Goal: Communication & Community: Answer question/provide support

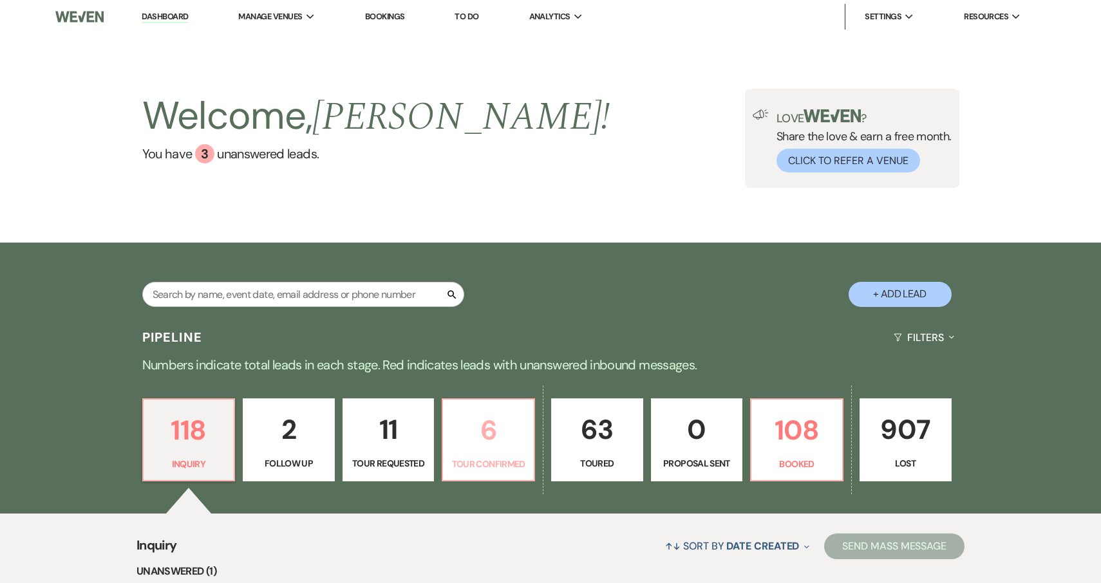
click at [484, 438] on p "6" at bounding box center [488, 430] width 75 height 43
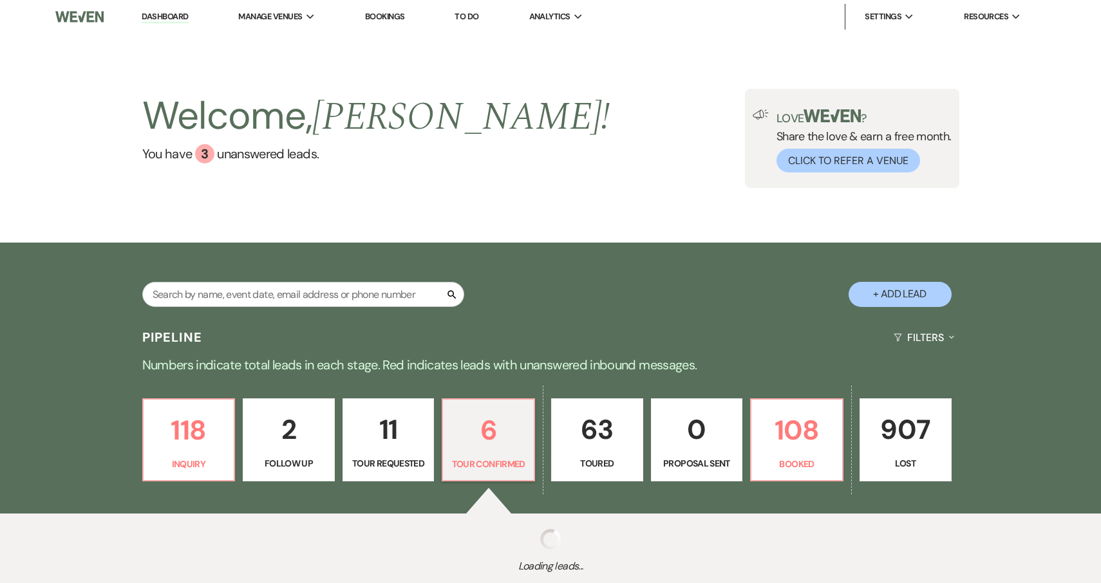
select select "4"
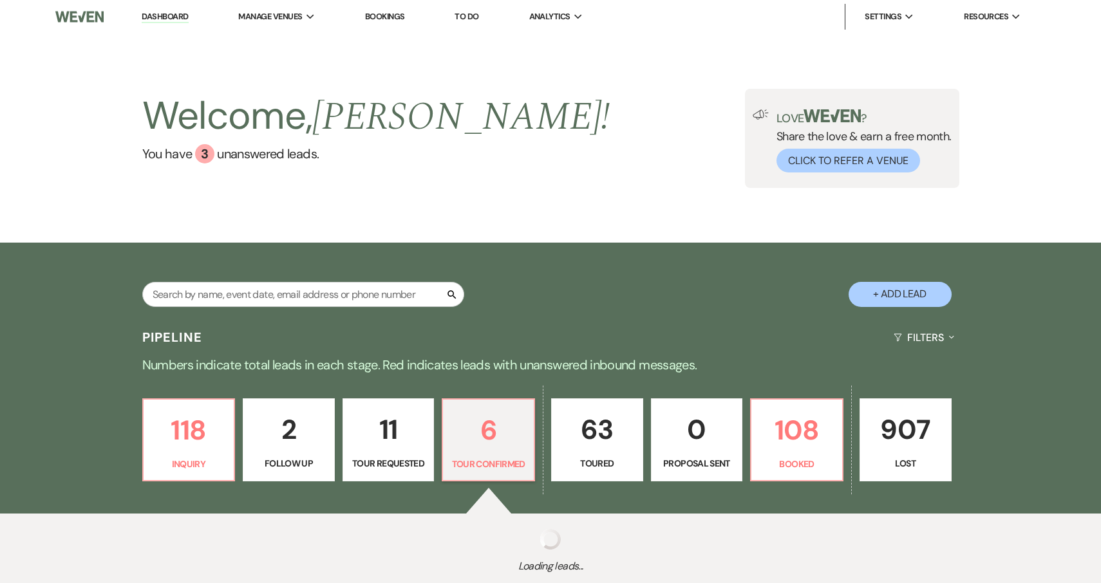
select select "4"
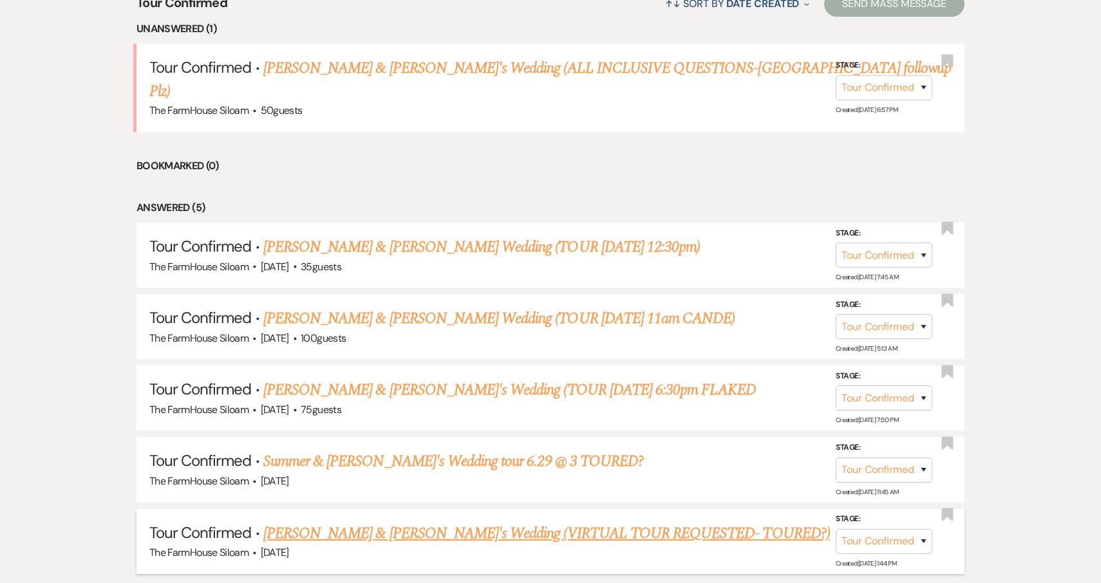
scroll to position [541, 0]
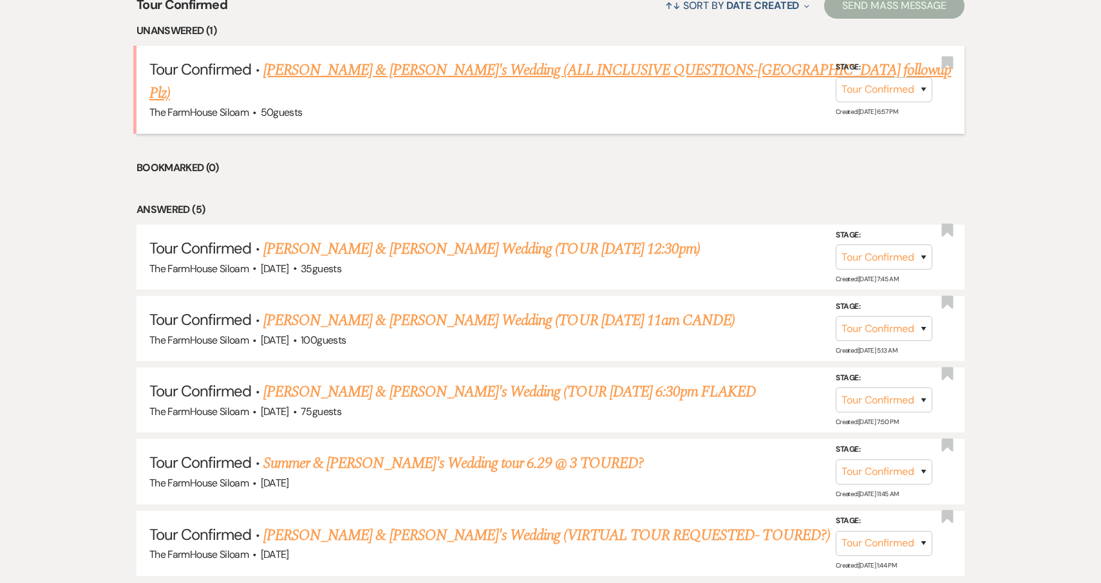
click at [488, 73] on link "[PERSON_NAME] & [PERSON_NAME]'s Wedding (ALL INCLUSIVE QUESTIONS-[GEOGRAPHIC_DA…" at bounding box center [550, 82] width 802 height 46
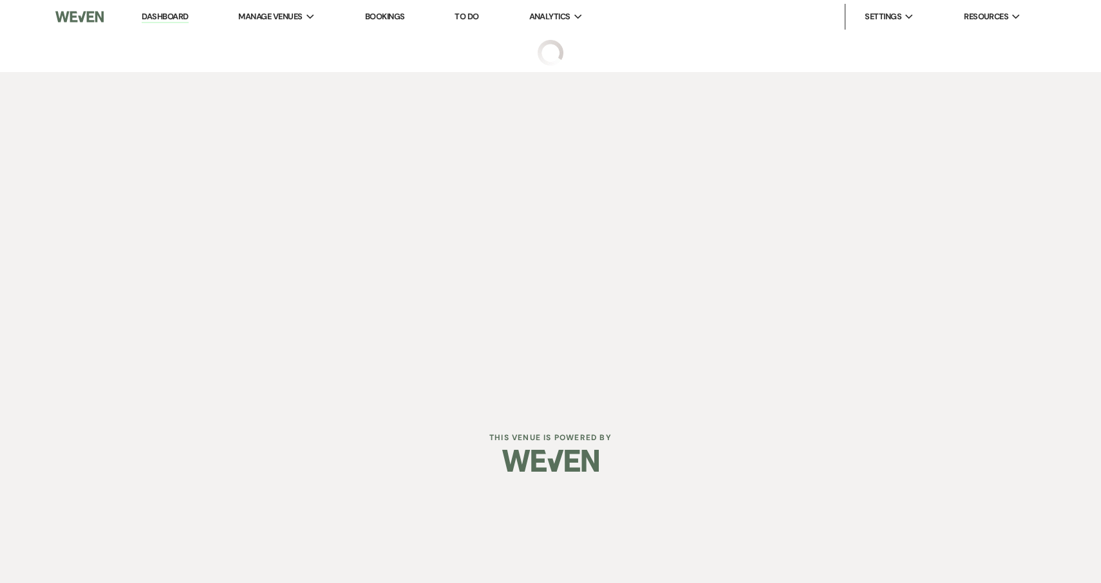
select select "4"
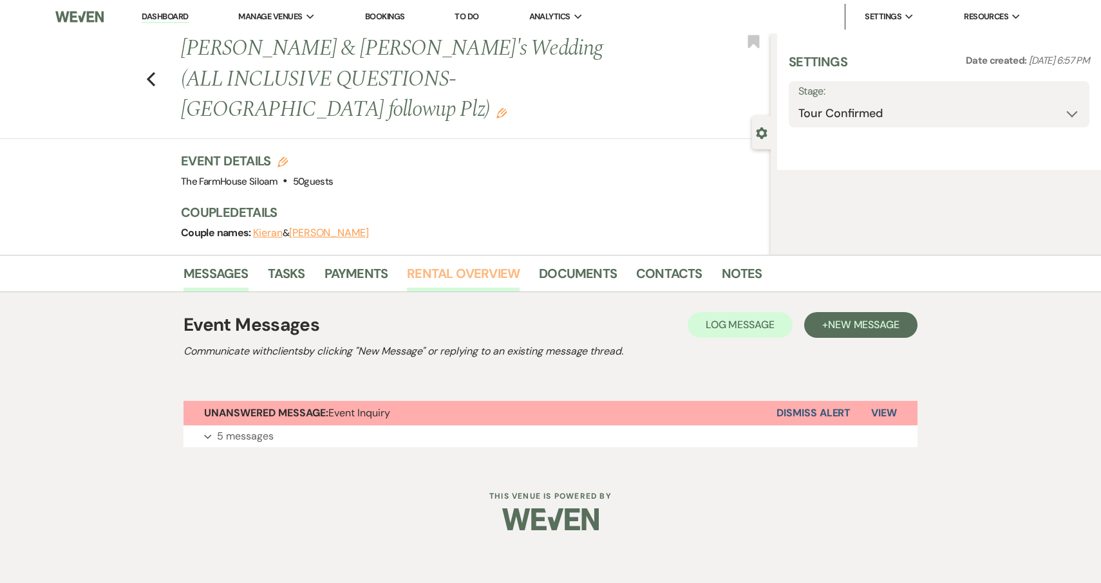
select select "5"
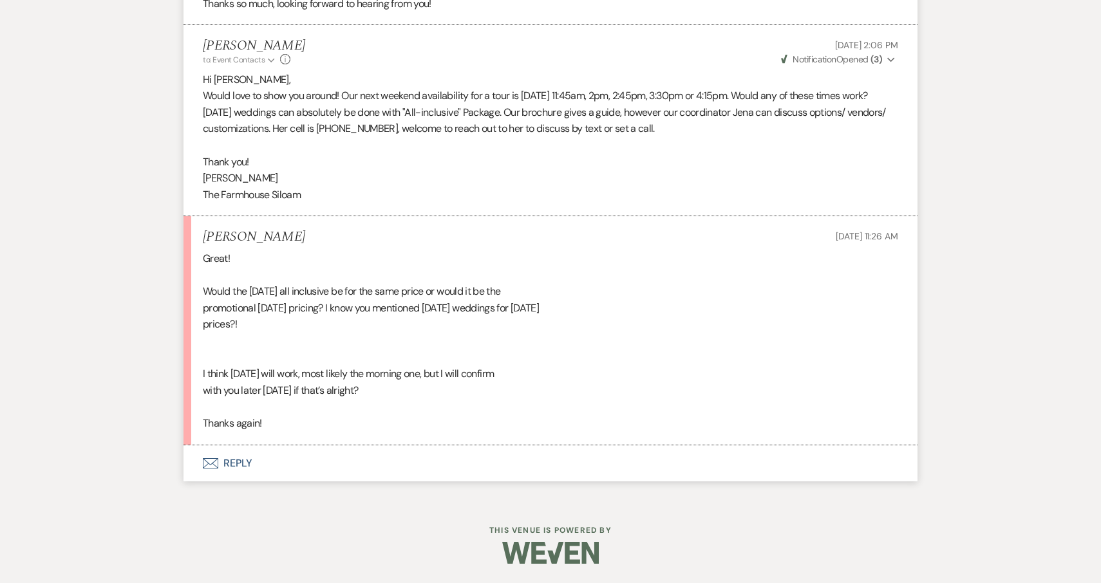
scroll to position [1488, 0]
click at [238, 460] on button "Envelope Reply" at bounding box center [550, 463] width 734 height 36
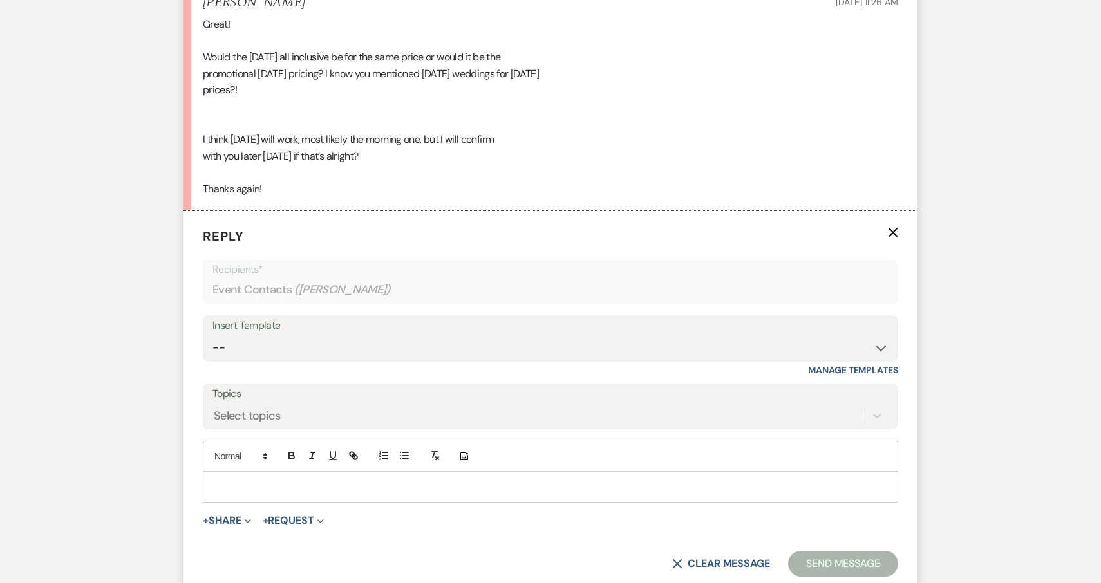
scroll to position [1733, 0]
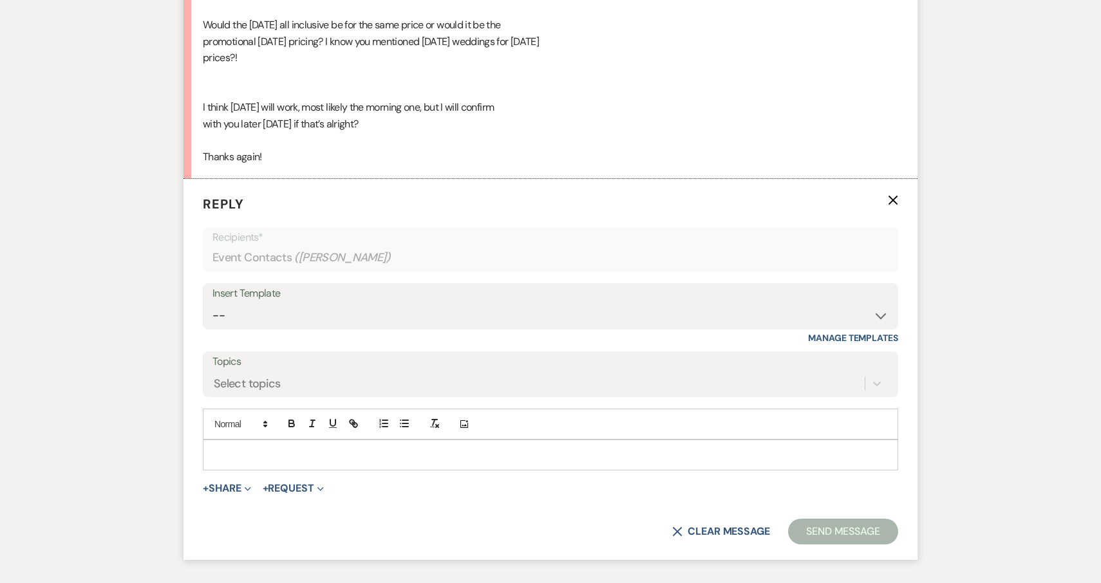
click at [242, 462] on p at bounding box center [550, 455] width 675 height 14
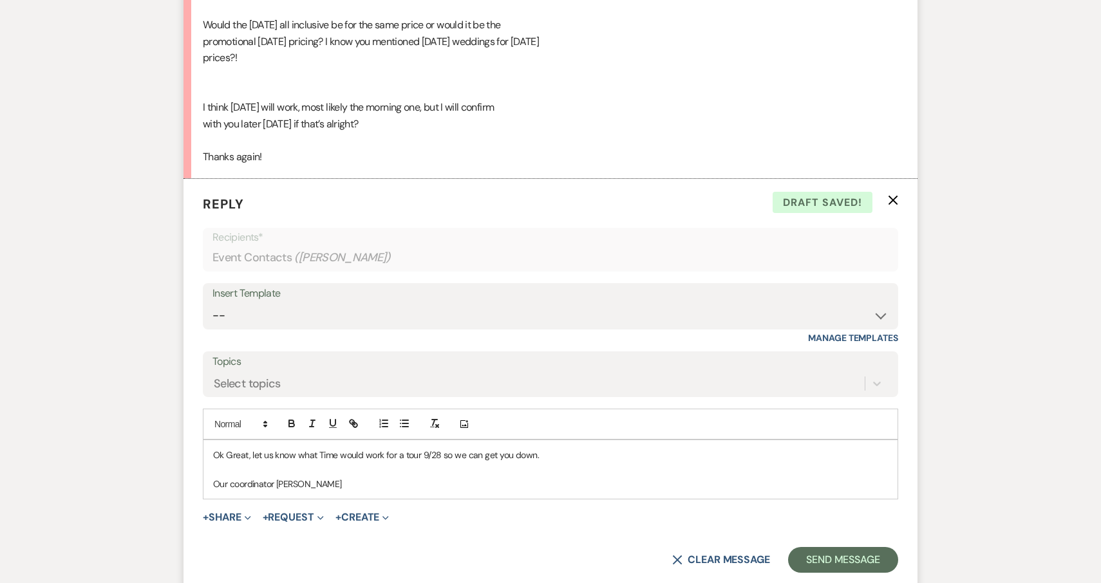
click at [214, 462] on p "Ok Great, let us know what Time would work for a tour 9/28 so we can get you do…" at bounding box center [550, 455] width 675 height 14
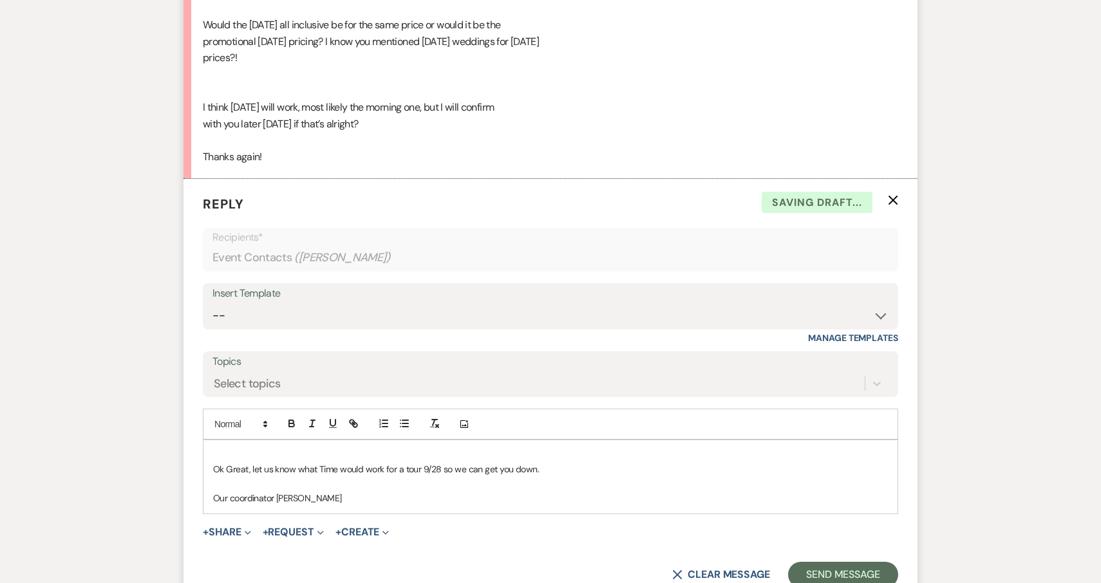
click at [241, 462] on p at bounding box center [550, 455] width 675 height 14
click at [322, 505] on p "Our coordinator [PERSON_NAME]" at bounding box center [550, 498] width 675 height 14
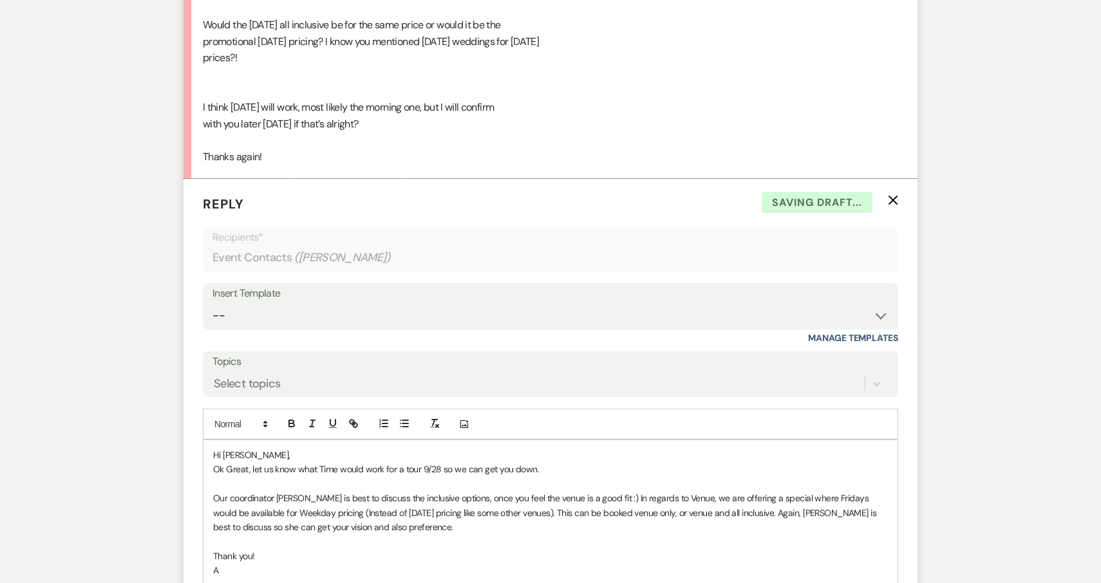
scroll to position [1744, 0]
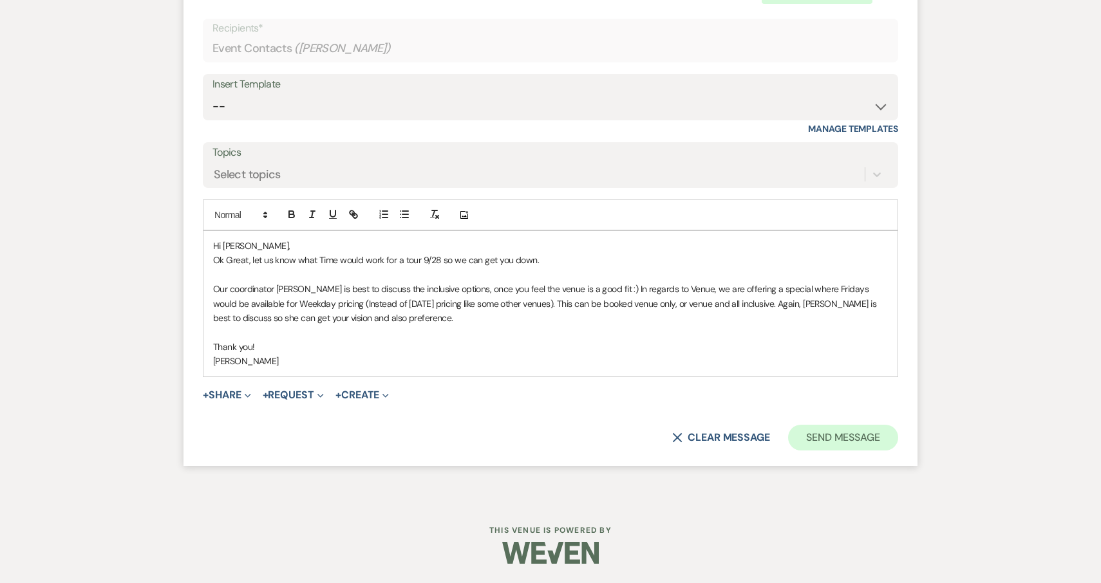
click at [850, 444] on button "Send Message" at bounding box center [843, 438] width 110 height 26
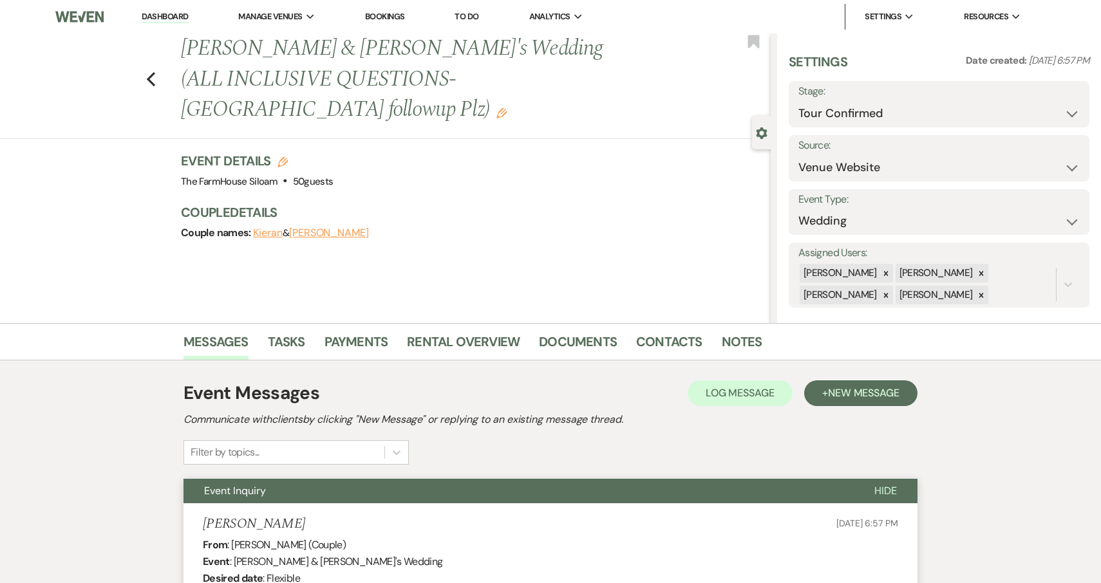
scroll to position [0, 0]
select select "2"
click at [1057, 106] on button "Save" at bounding box center [1057, 104] width 64 height 26
click at [153, 71] on icon "Previous" at bounding box center [151, 78] width 10 height 15
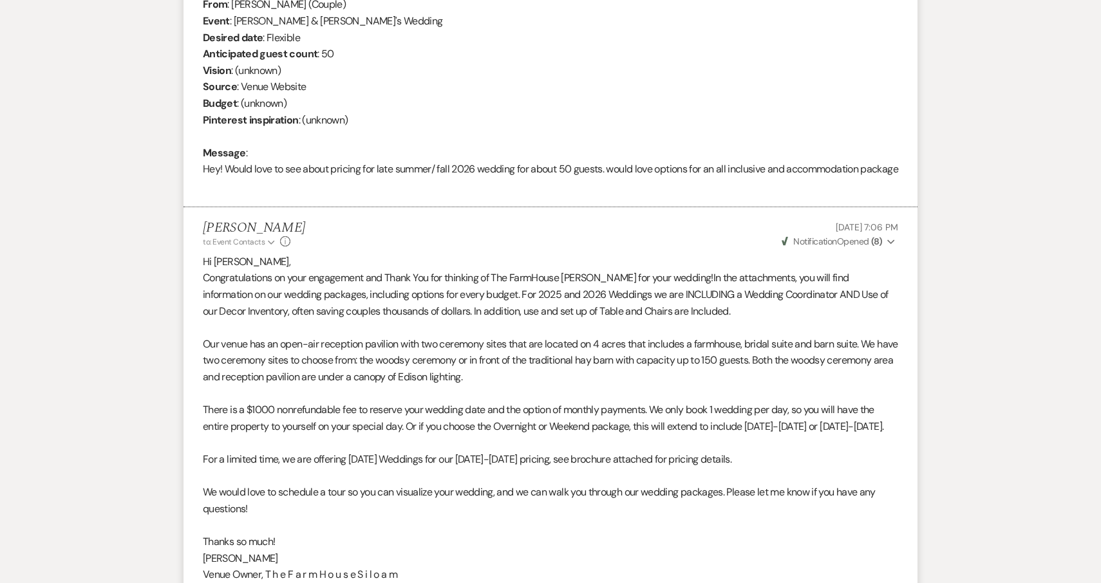
select select "4"
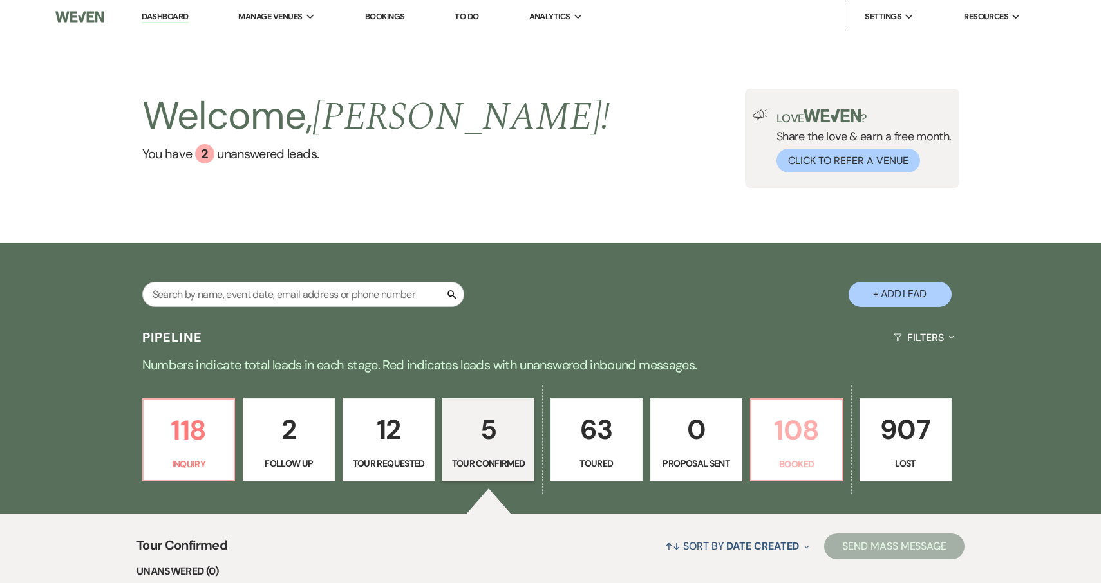
click at [809, 456] on link "108 Booked" at bounding box center [796, 440] width 93 height 84
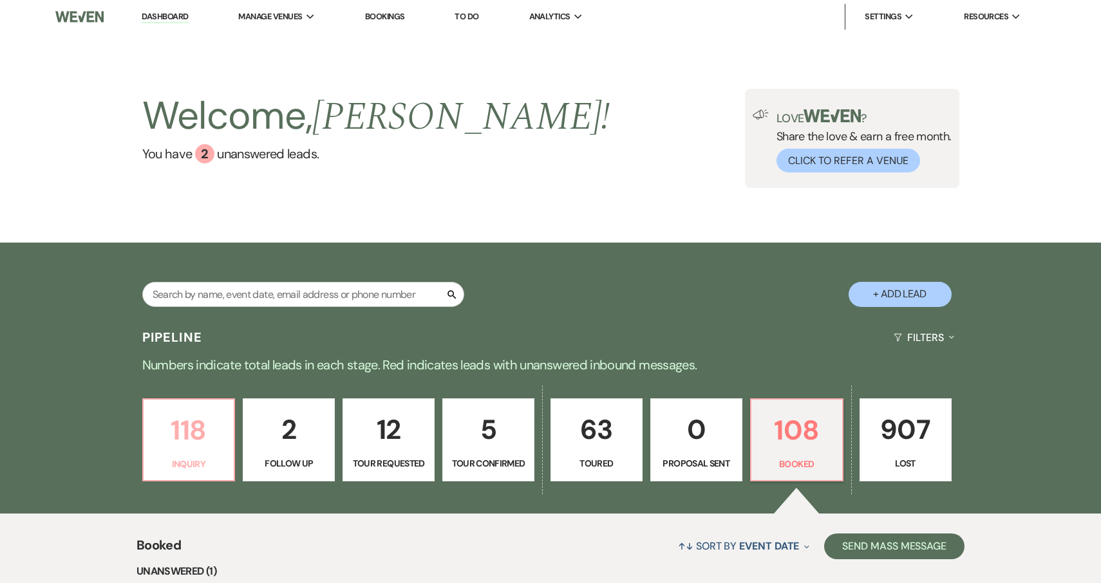
click at [198, 445] on p "118" at bounding box center [188, 430] width 75 height 43
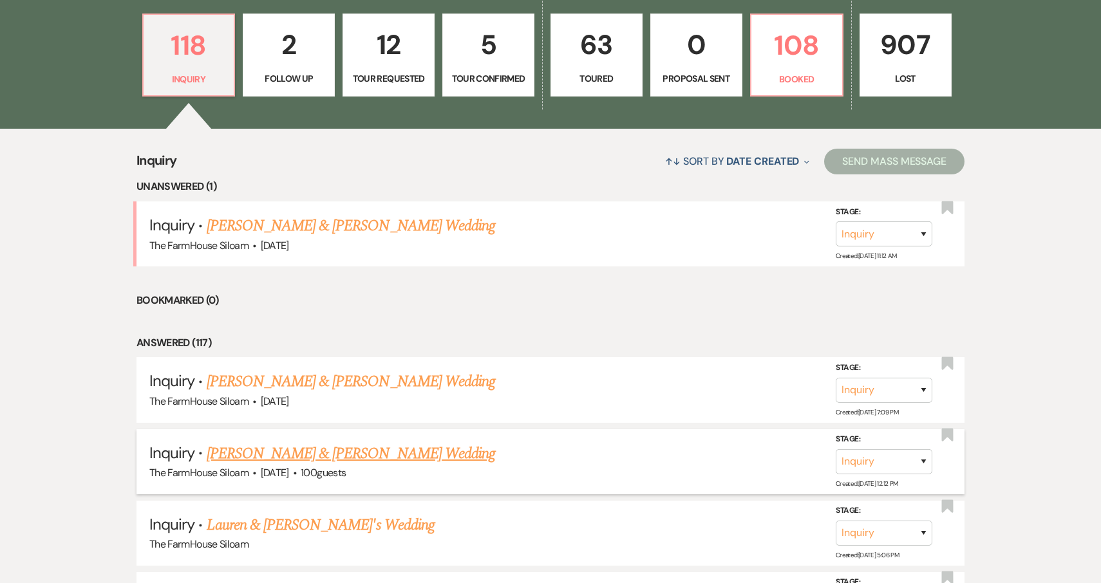
scroll to position [382, 0]
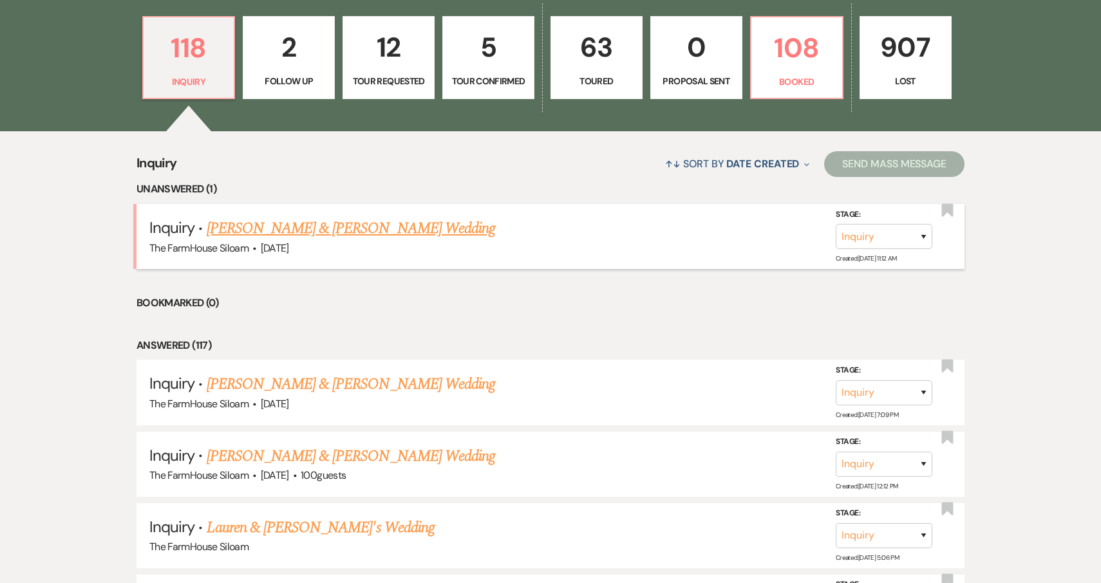
click at [319, 231] on link "[PERSON_NAME] & [PERSON_NAME] Wedding" at bounding box center [351, 228] width 288 height 23
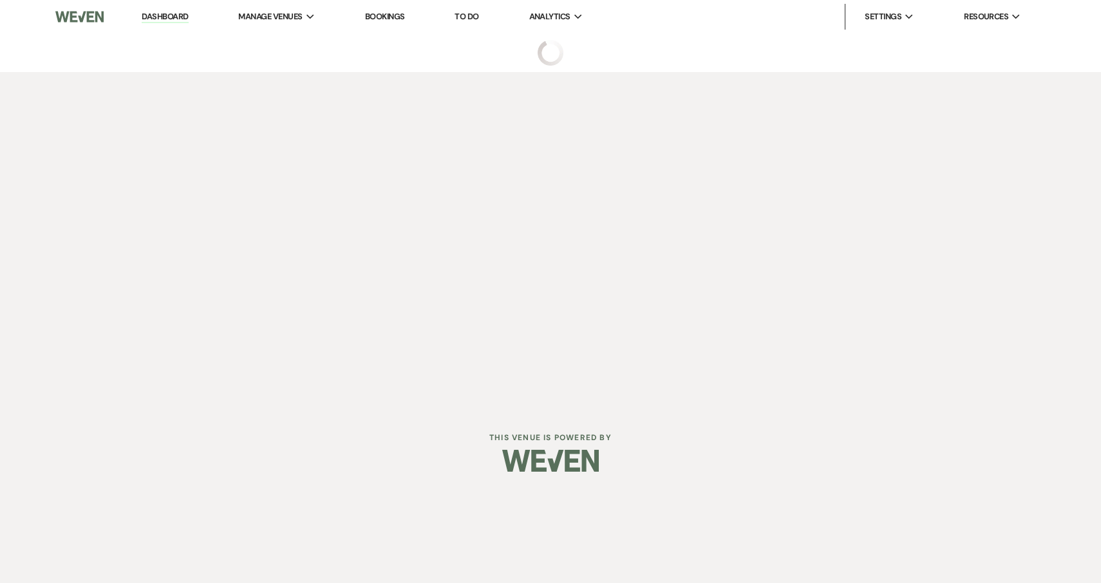
select select "5"
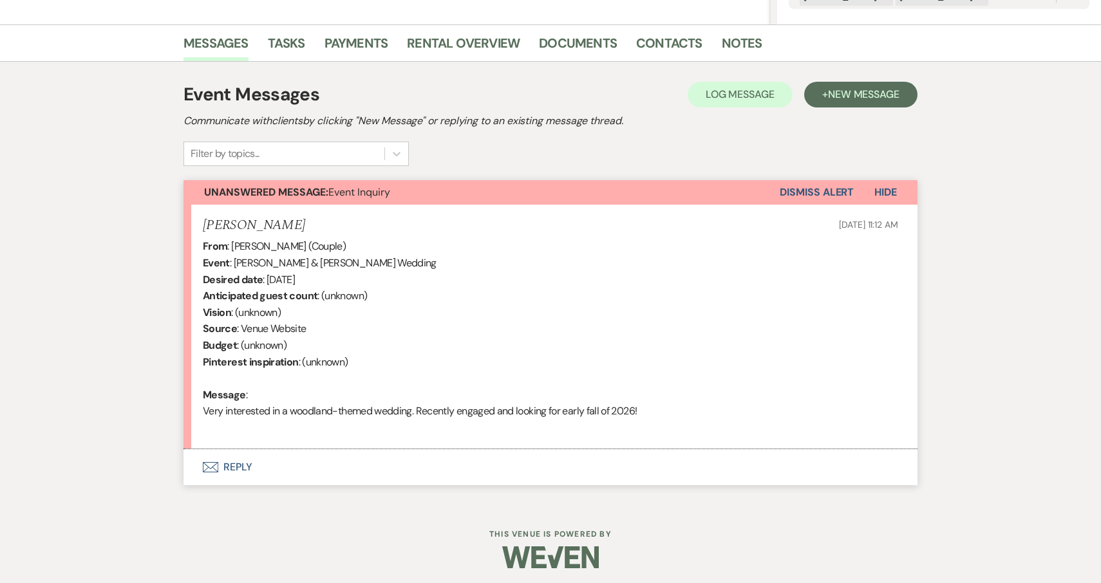
scroll to position [298, 0]
click at [232, 463] on button "Envelope Reply" at bounding box center [550, 468] width 734 height 36
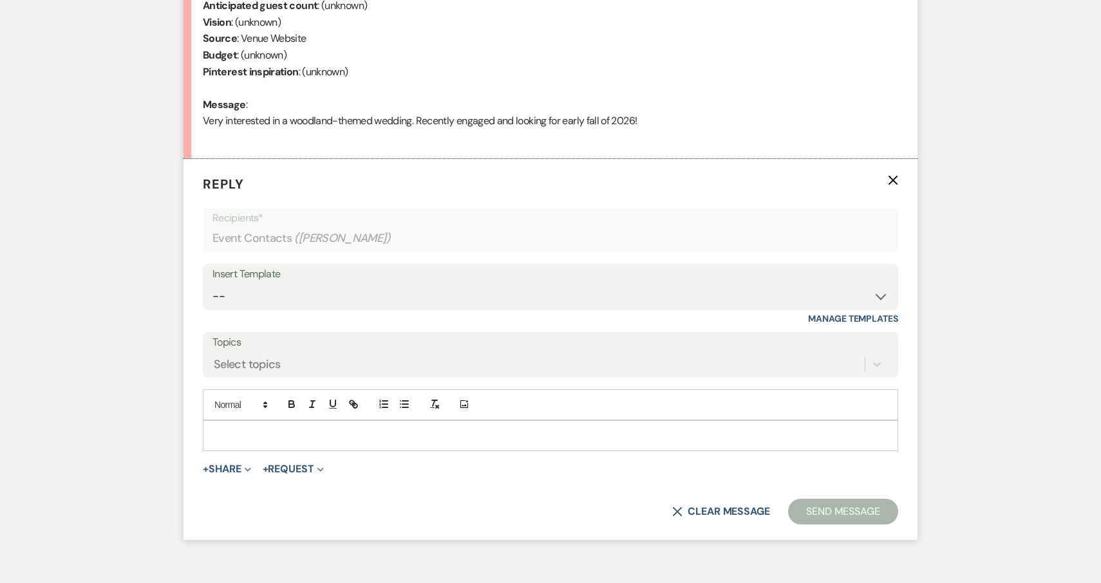
scroll to position [642, 0]
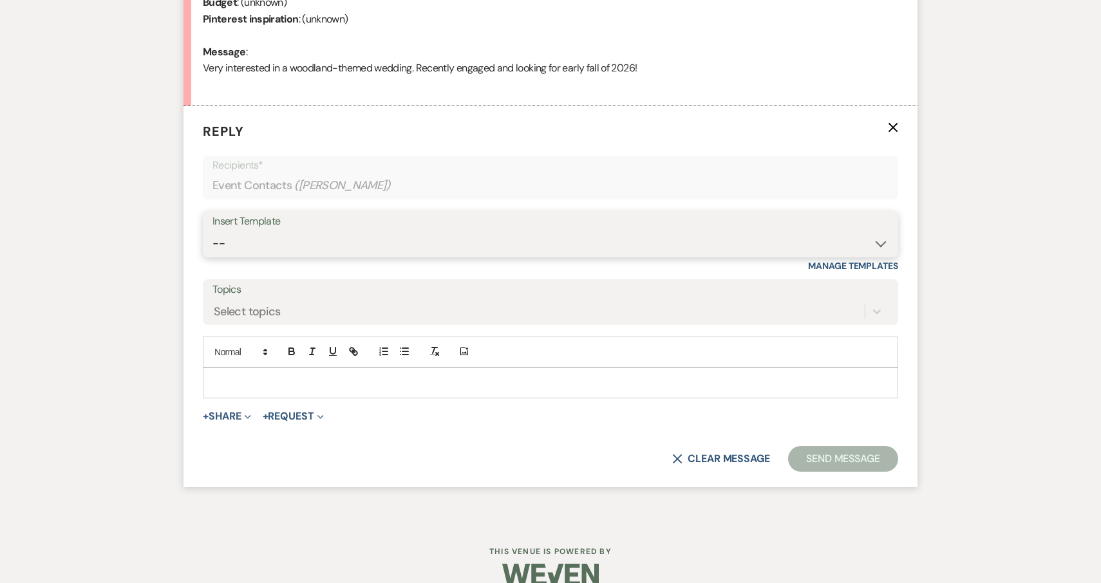
select select "2711"
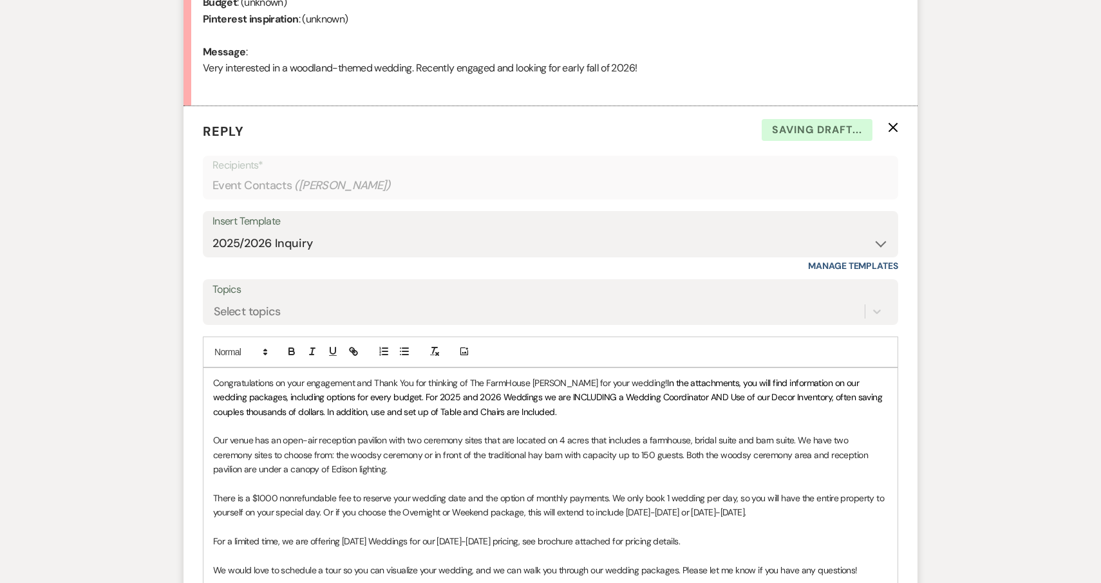
click at [211, 380] on div "Congratulations on your engagement and Thank You for thinking of The FarmHouse …" at bounding box center [550, 520] width 694 height 304
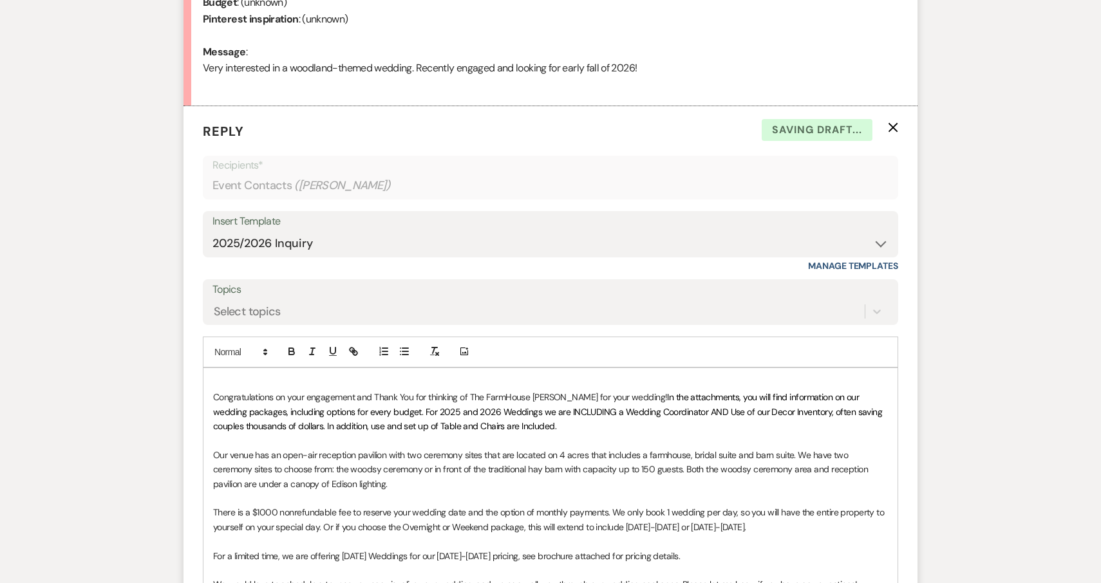
click at [245, 368] on div "Congratulations on your engagement and Thank You for thinking of The FarmHouse …" at bounding box center [550, 527] width 694 height 318
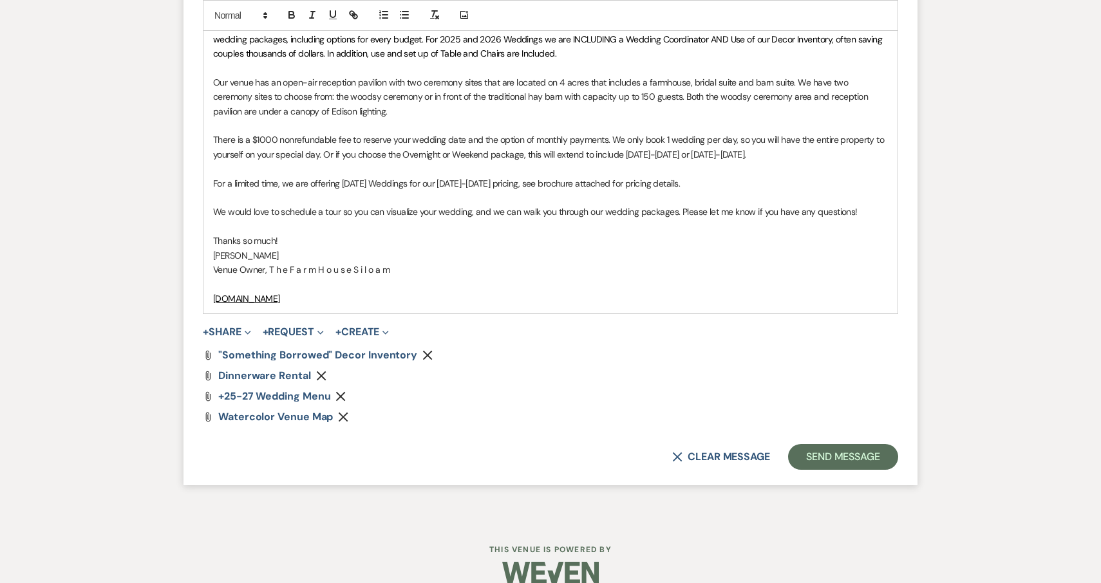
scroll to position [1015, 0]
click at [855, 204] on p "We would love to schedule a tour so you can visualize your wedding, and we can …" at bounding box center [550, 211] width 675 height 14
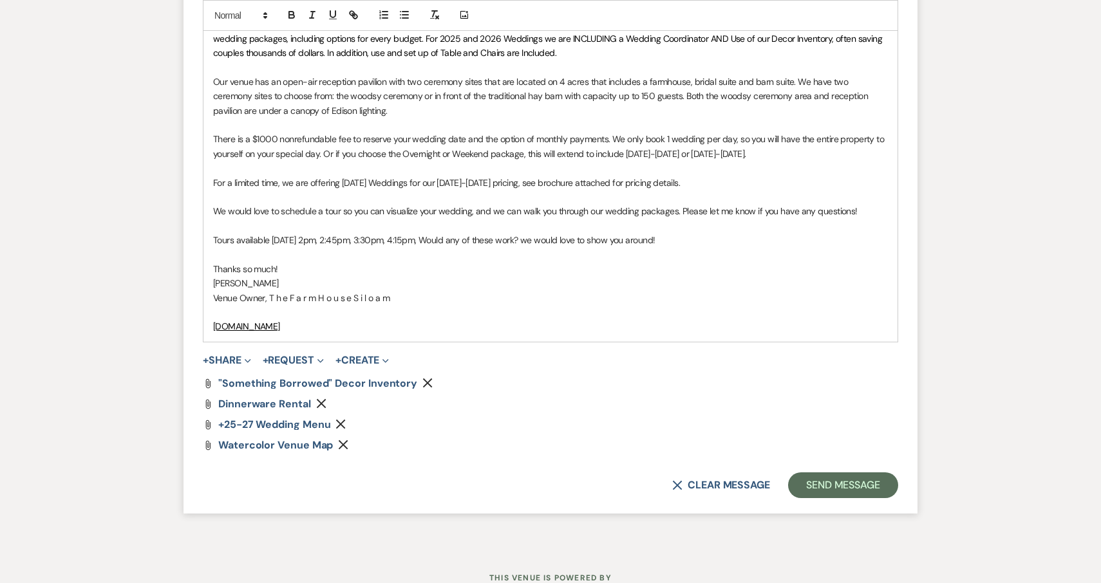
click at [516, 233] on p "Tours available [DATE] 2pm, 2:45pm, 3:30pm, 4:15pm, Would any of these work? we…" at bounding box center [550, 240] width 675 height 14
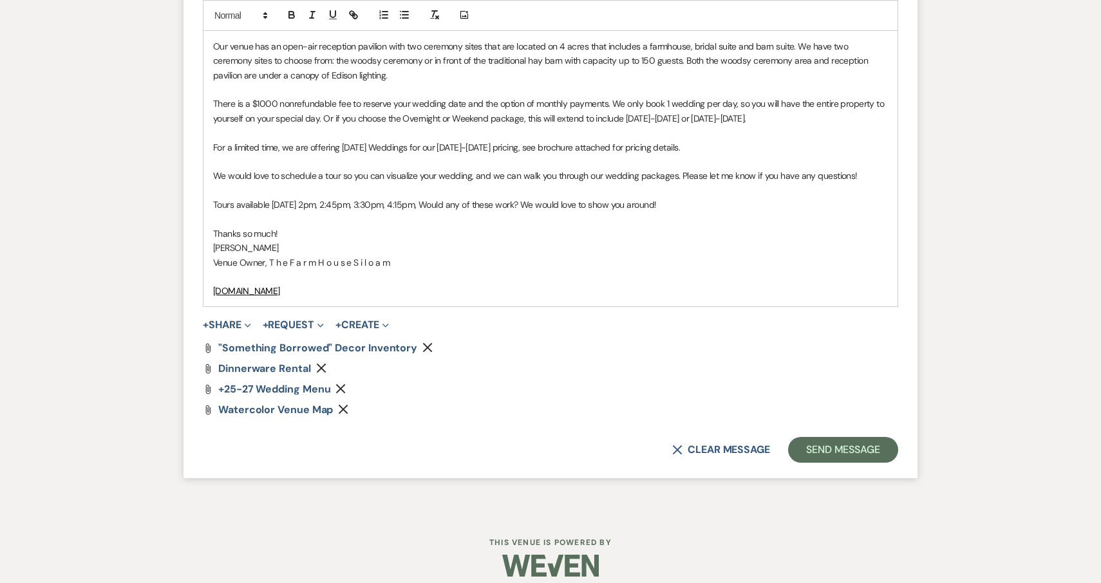
scroll to position [1050, 0]
click at [861, 442] on button "Send Message" at bounding box center [843, 451] width 110 height 26
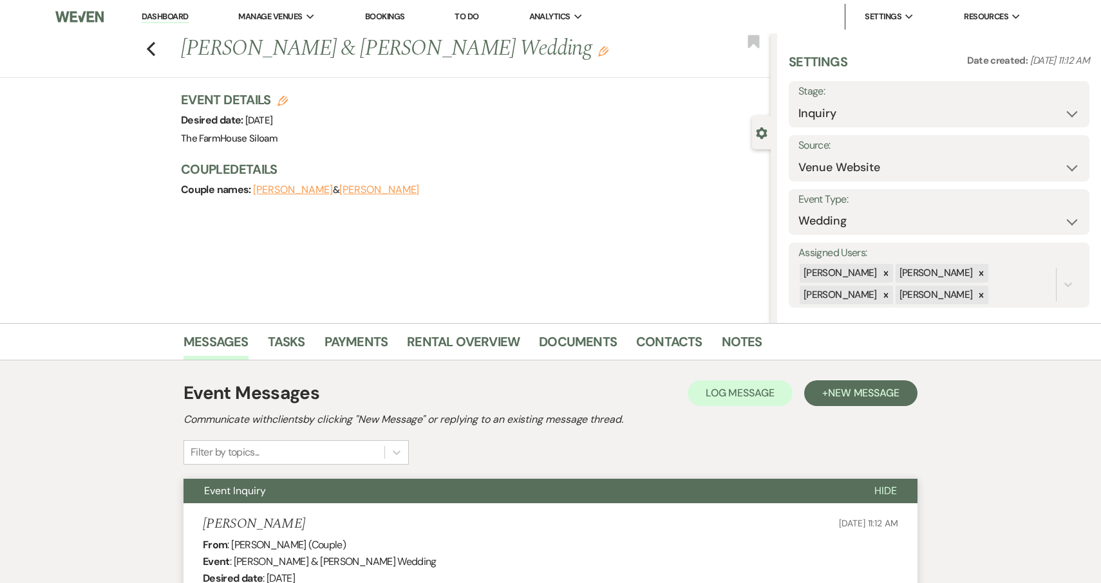
scroll to position [0, 0]
click at [147, 50] on icon "Previous" at bounding box center [151, 48] width 10 height 15
